Goal: Check status: Check status

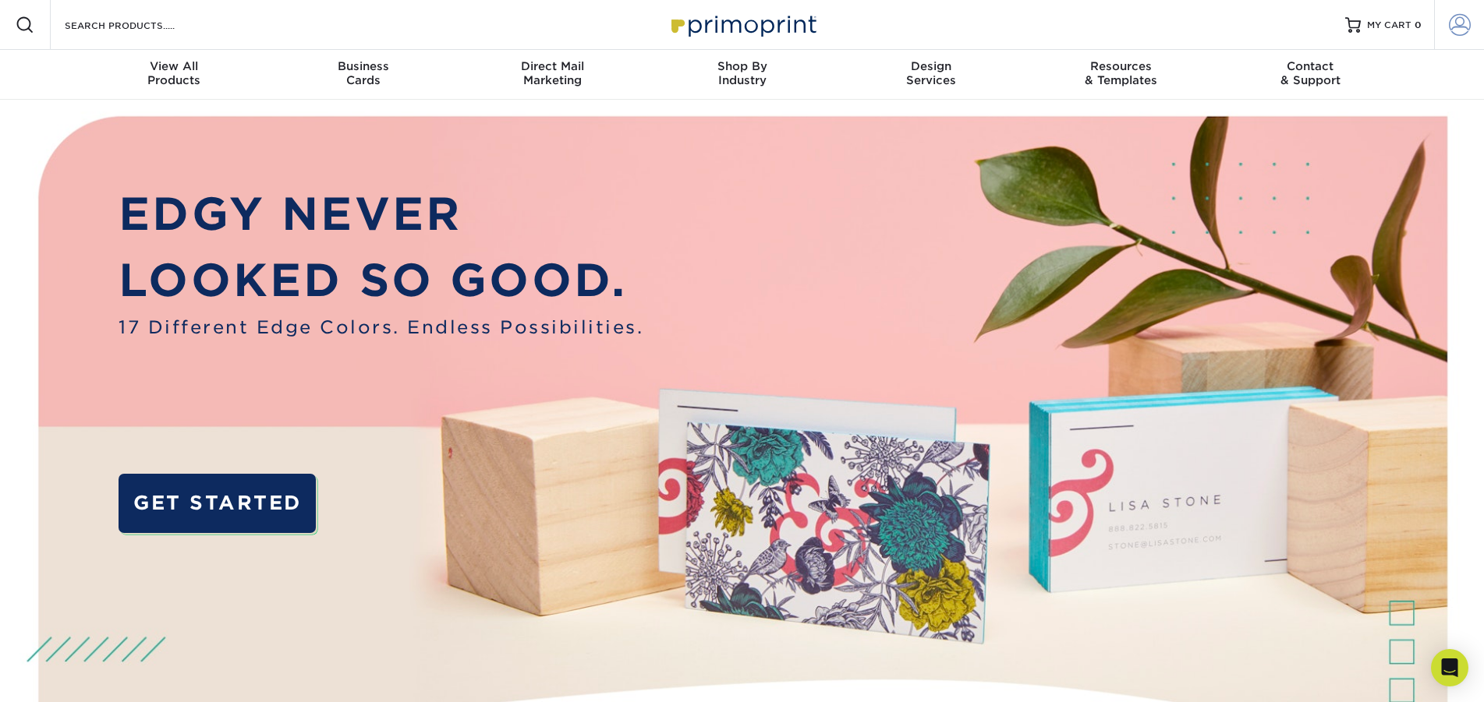
click at [1470, 27] on span at bounding box center [1460, 25] width 22 height 22
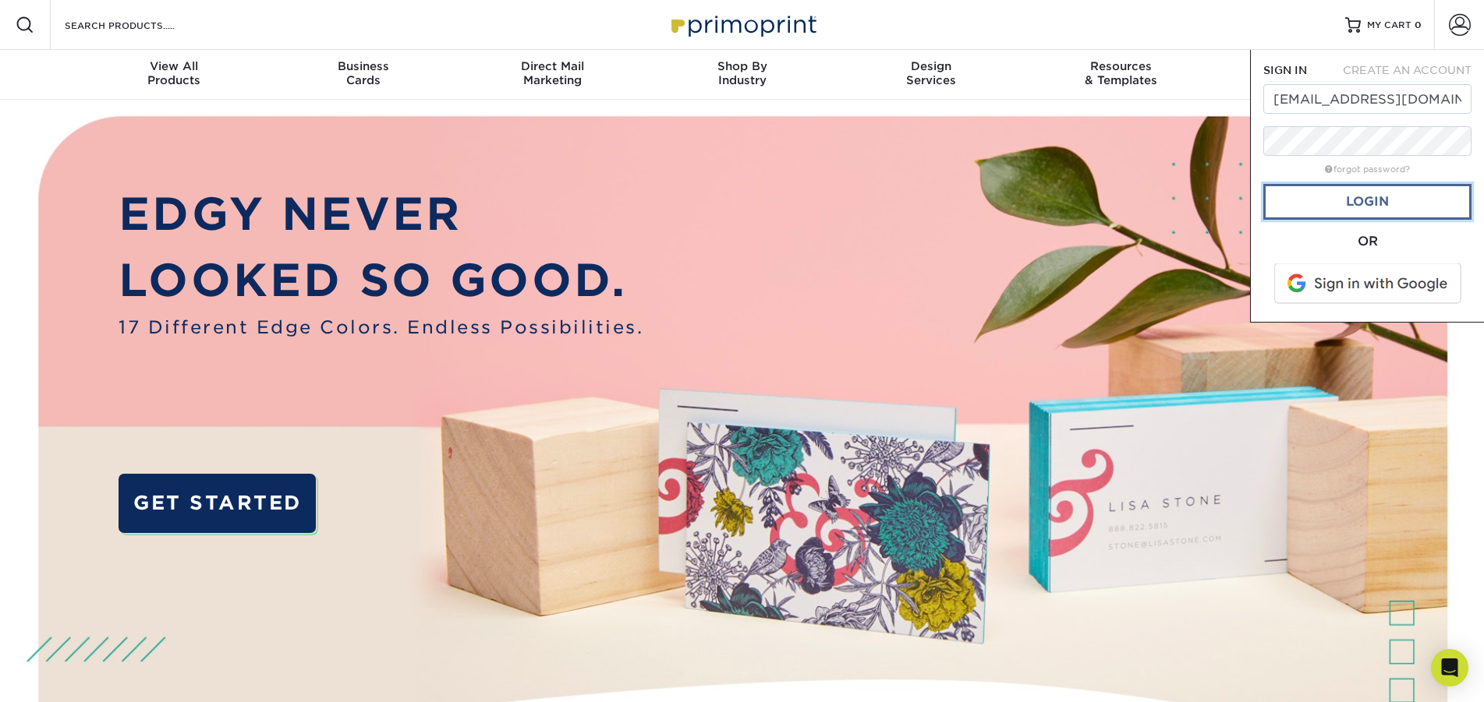
click at [1343, 211] on link "Login" at bounding box center [1367, 202] width 208 height 36
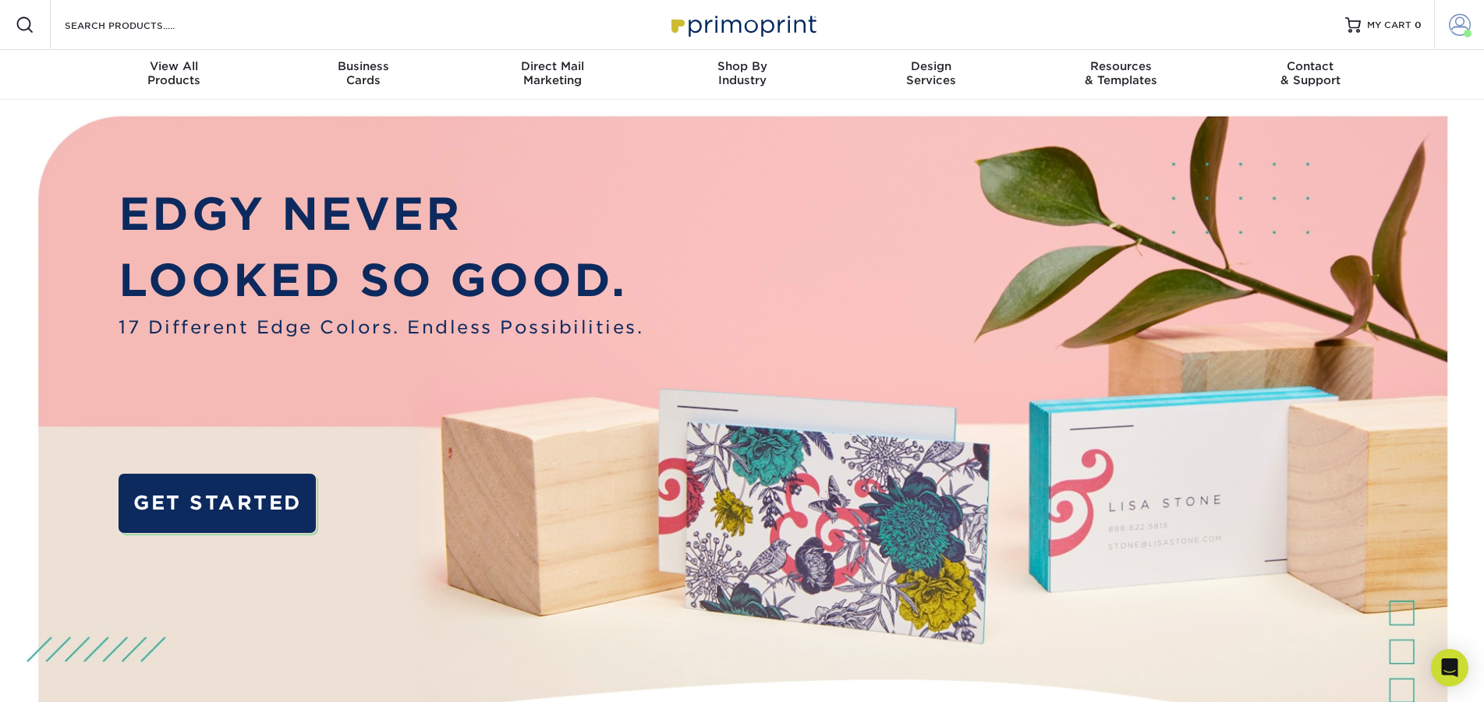
click at [1459, 26] on span at bounding box center [1460, 25] width 22 height 22
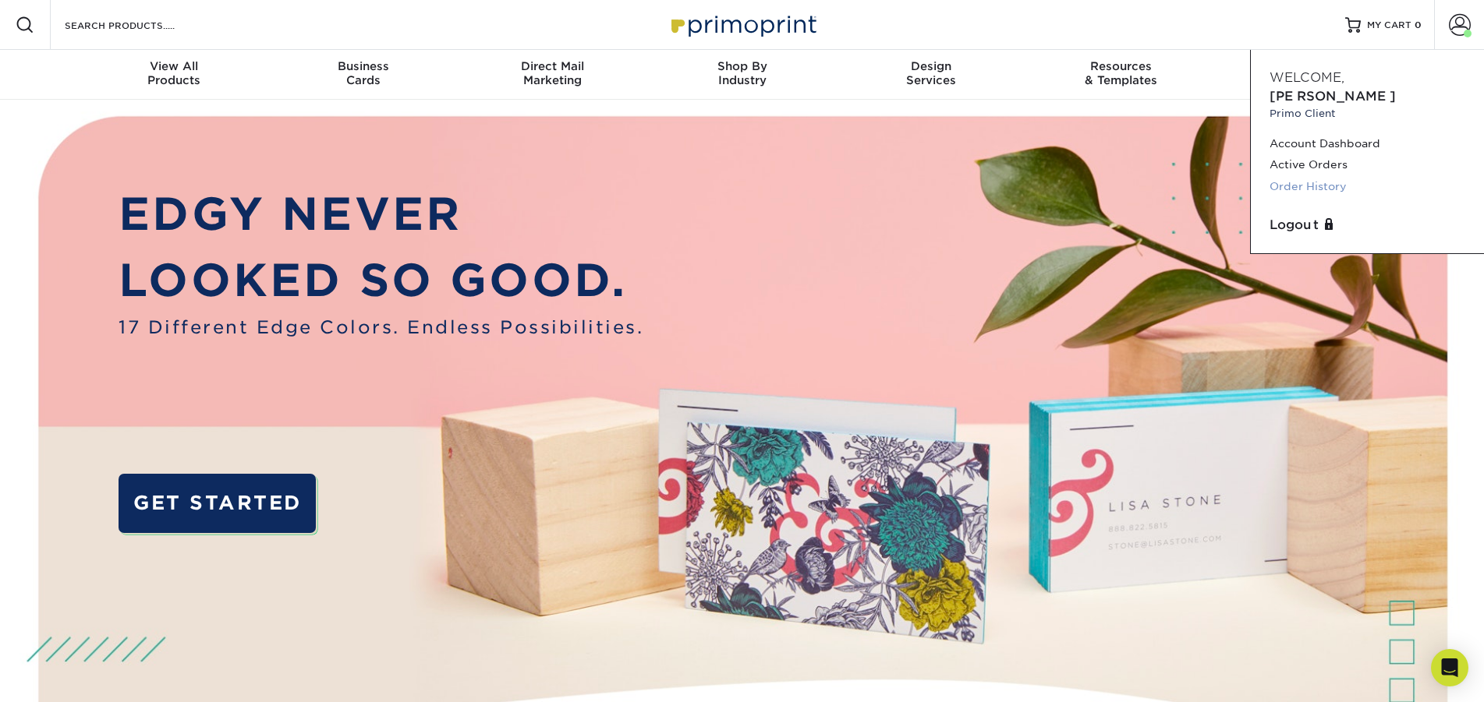
click at [1311, 176] on link "Order History" at bounding box center [1367, 186] width 196 height 21
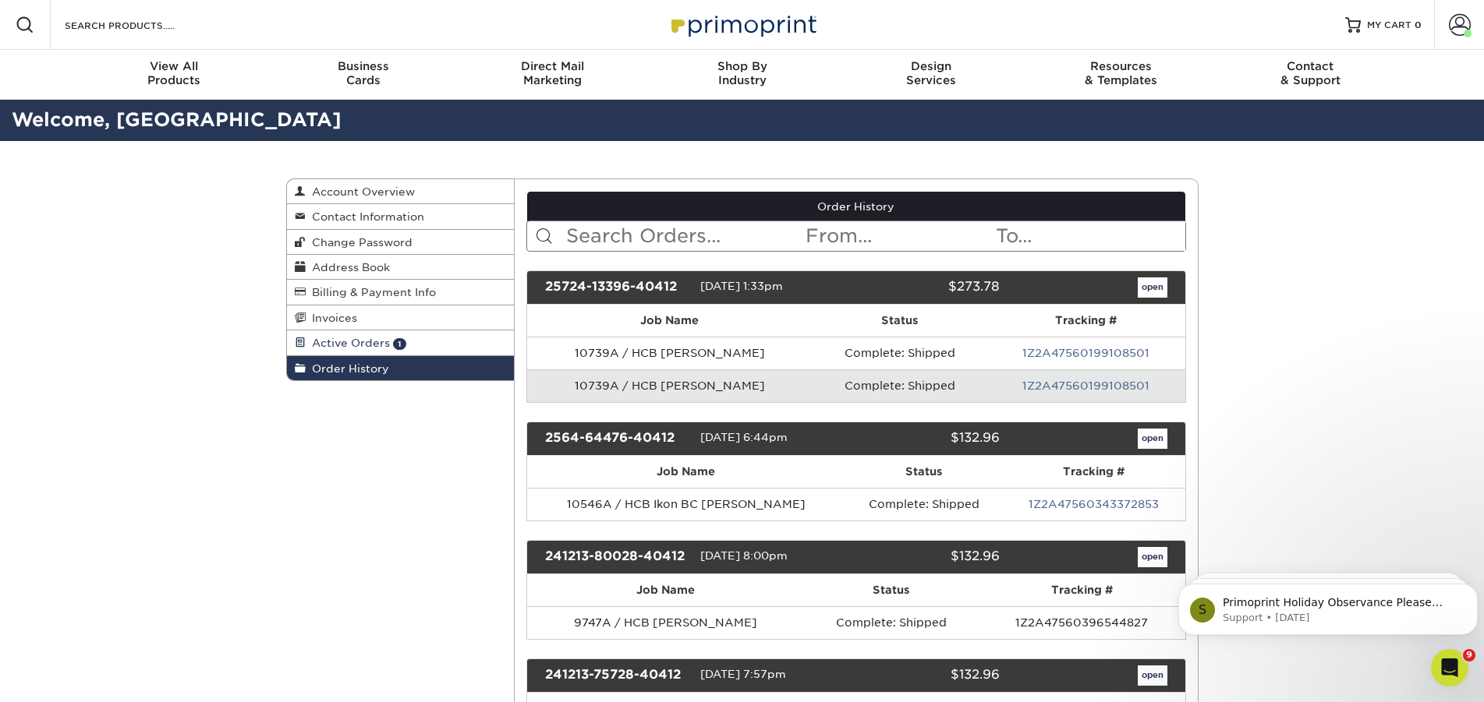
click at [348, 343] on span "Active Orders" at bounding box center [348, 343] width 84 height 12
